Goal: Find contact information: Find contact information

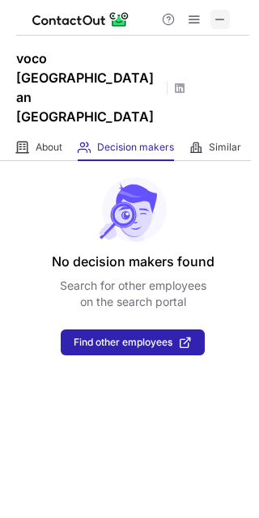
click at [224, 23] on span at bounding box center [220, 19] width 13 height 13
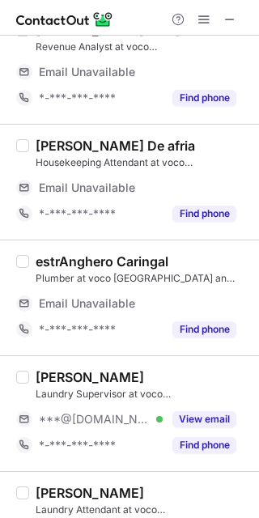
scroll to position [937, 0]
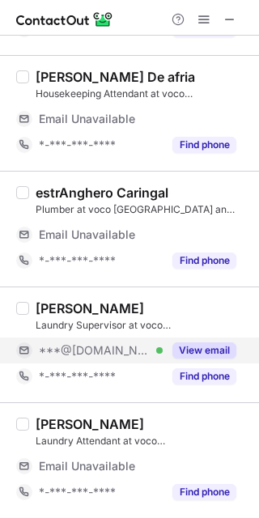
click at [193, 351] on button "View email" at bounding box center [204, 350] width 64 height 16
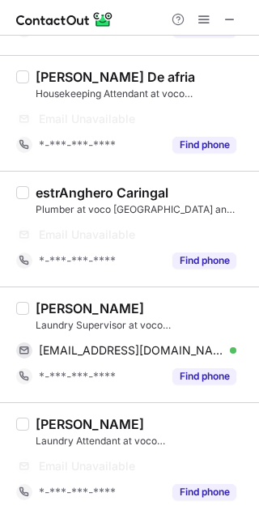
click at [75, 307] on div "[PERSON_NAME]" at bounding box center [90, 308] width 108 height 16
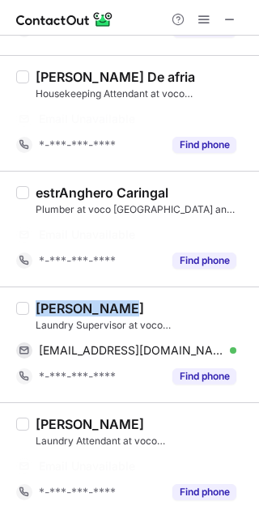
click at [75, 307] on div "[PERSON_NAME]" at bounding box center [90, 308] width 108 height 16
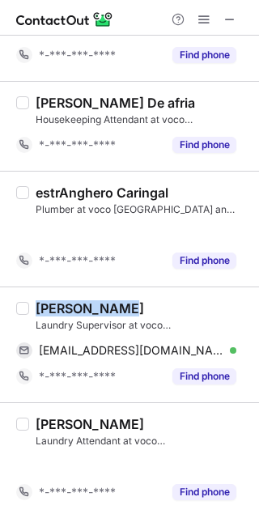
scroll to position [678, 0]
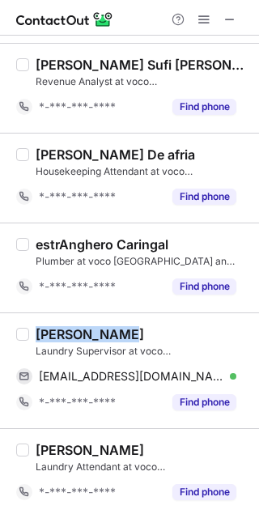
copy div "[PERSON_NAME]"
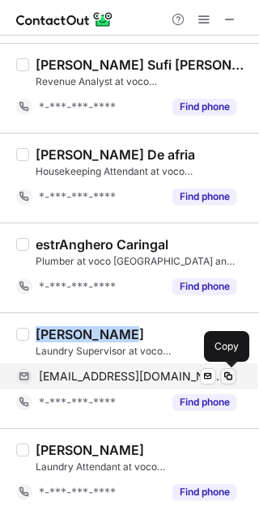
click at [230, 371] on span at bounding box center [228, 376] width 13 height 13
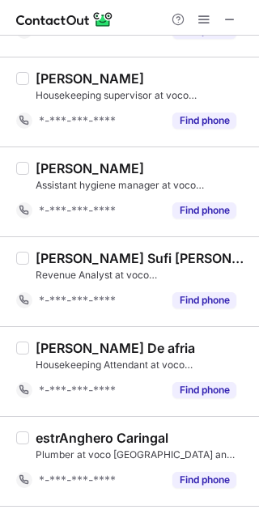
scroll to position [139, 0]
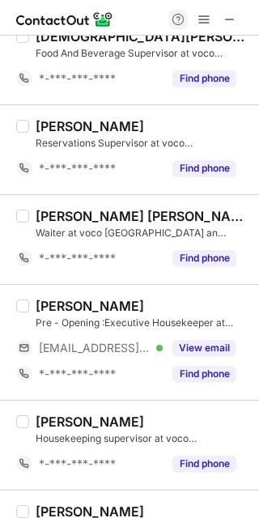
drag, startPoint x: 236, startPoint y: 15, endPoint x: 169, endPoint y: 23, distance: 67.6
click at [236, 15] on button at bounding box center [229, 19] width 19 height 19
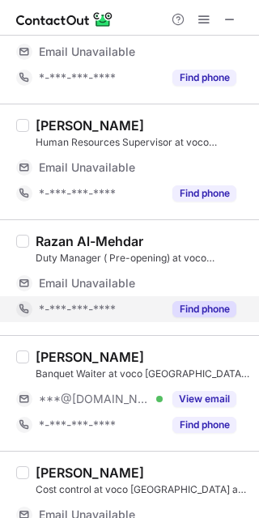
scroll to position [647, 0]
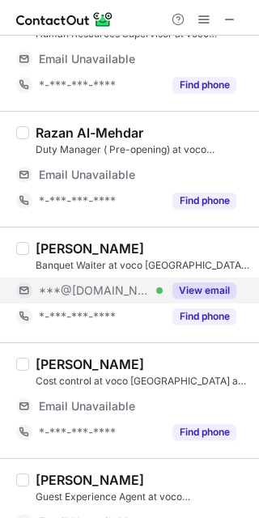
click at [197, 279] on div "View email" at bounding box center [200, 290] width 74 height 26
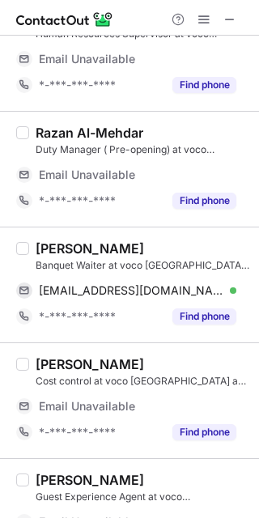
click at [61, 248] on div "[PERSON_NAME]" at bounding box center [90, 248] width 108 height 16
copy div "Fares"
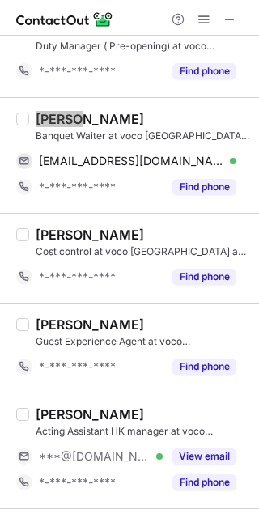
scroll to position [569, 0]
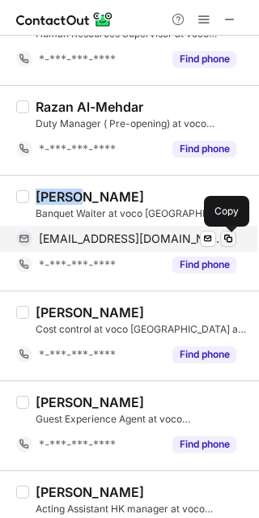
click at [229, 237] on span at bounding box center [228, 238] width 13 height 13
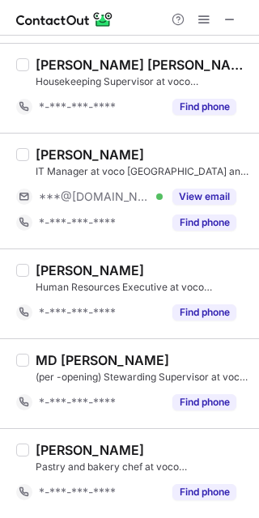
scroll to position [2082, 0]
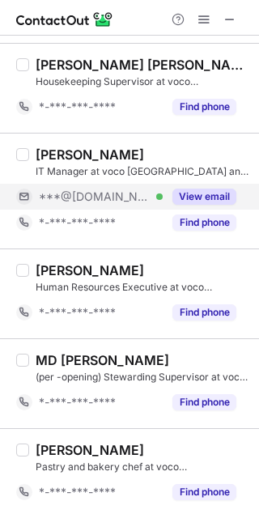
click at [210, 200] on button "View email" at bounding box center [204, 196] width 64 height 16
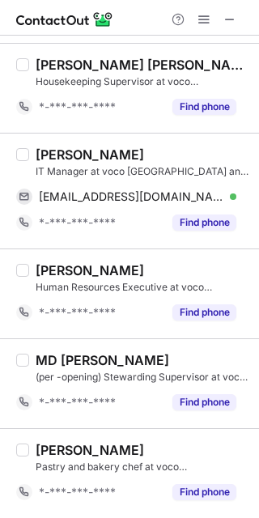
click at [46, 154] on div "[PERSON_NAME]" at bounding box center [90, 154] width 108 height 16
copy div "Ehsan"
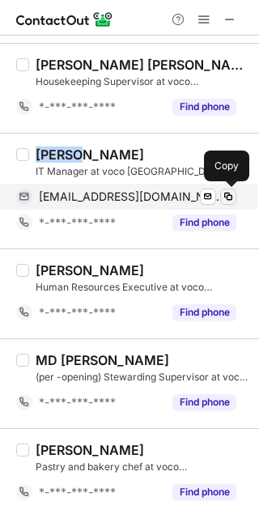
click at [226, 196] on span at bounding box center [228, 196] width 13 height 13
click at [227, 196] on span at bounding box center [228, 196] width 13 height 13
